Goal: Navigation & Orientation: Find specific page/section

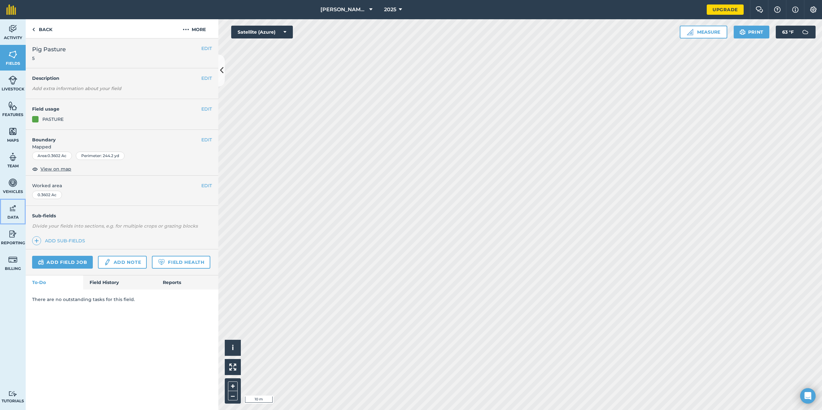
click at [10, 210] on img at bounding box center [12, 209] width 9 height 10
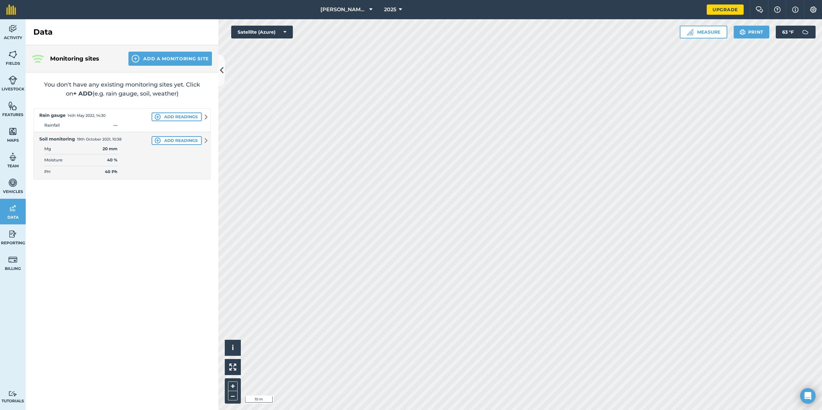
click at [56, 116] on img at bounding box center [121, 143] width 177 height 71
click at [167, 118] on img at bounding box center [121, 143] width 177 height 71
click at [204, 117] on img at bounding box center [121, 143] width 177 height 71
click at [205, 118] on img at bounding box center [121, 143] width 177 height 71
click at [160, 59] on button "Add a Monitoring Site" at bounding box center [169, 59] width 83 height 14
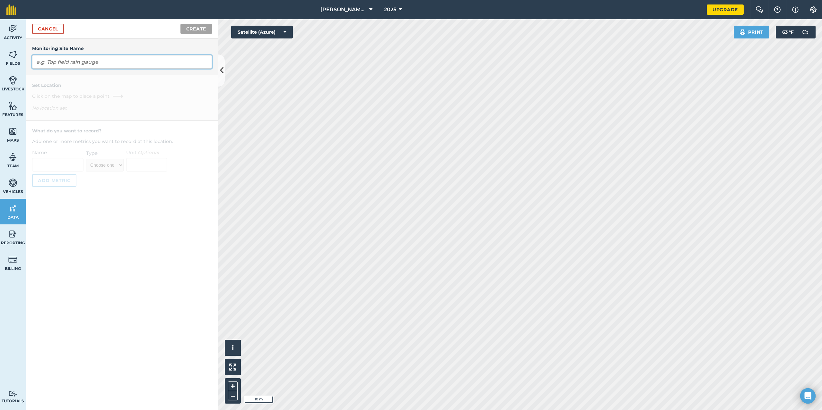
click at [151, 64] on input "text" at bounding box center [122, 61] width 180 height 13
click at [42, 32] on link "Cancel" at bounding box center [48, 29] width 32 height 10
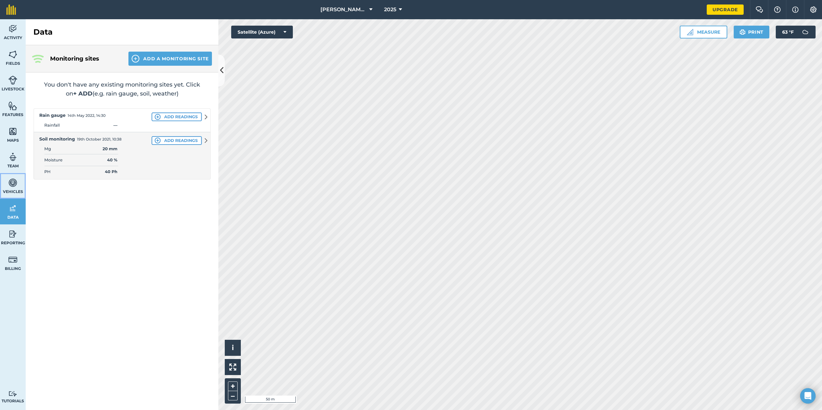
click at [18, 185] on link "Vehicles" at bounding box center [13, 186] width 26 height 26
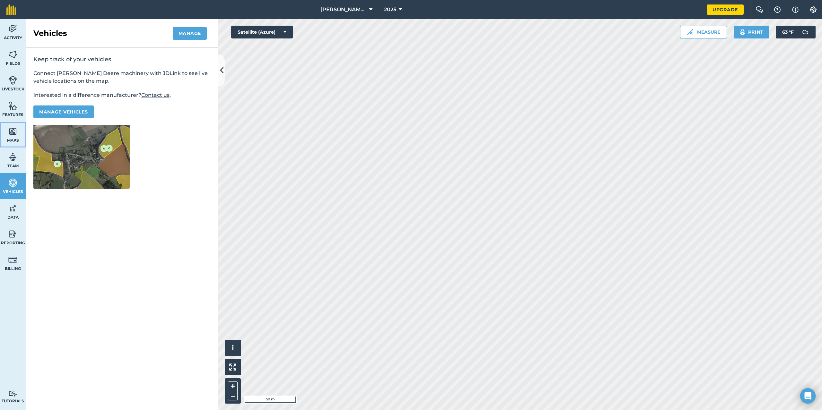
click at [10, 139] on span "Maps" at bounding box center [13, 140] width 26 height 5
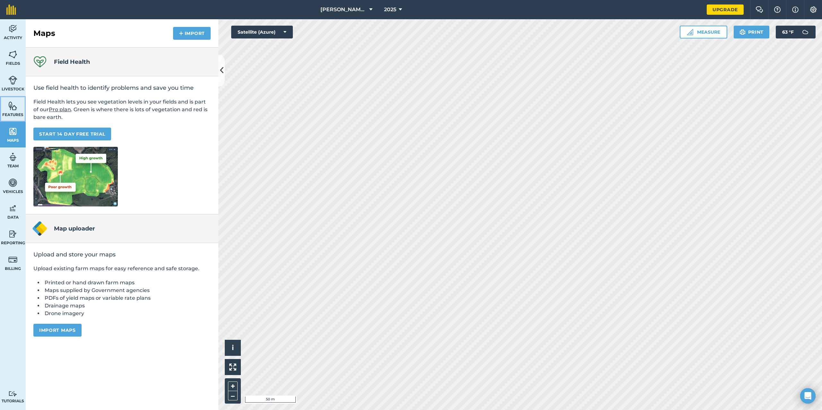
click at [13, 116] on span "Features" at bounding box center [13, 114] width 26 height 5
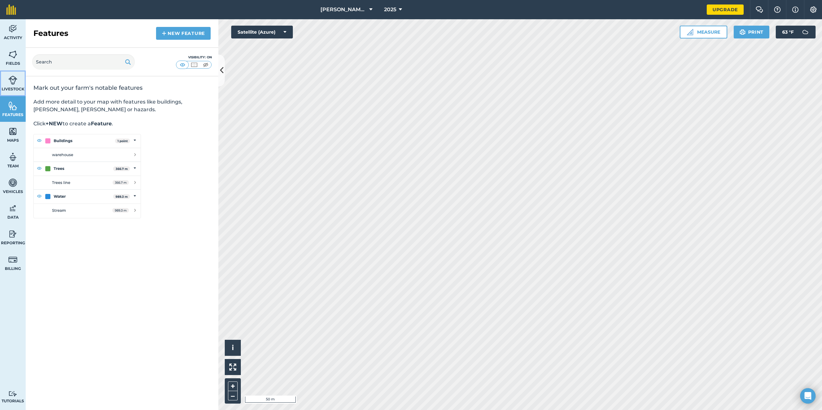
click at [13, 90] on span "Livestock" at bounding box center [13, 89] width 26 height 5
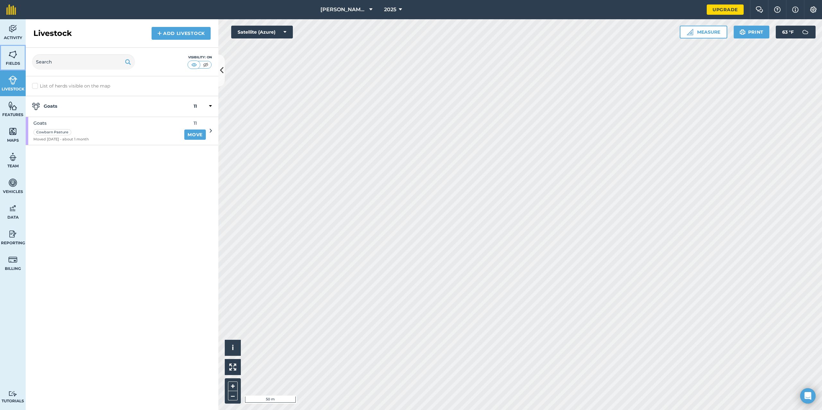
click at [15, 59] on img at bounding box center [12, 55] width 9 height 10
